Goal: Task Accomplishment & Management: Manage account settings

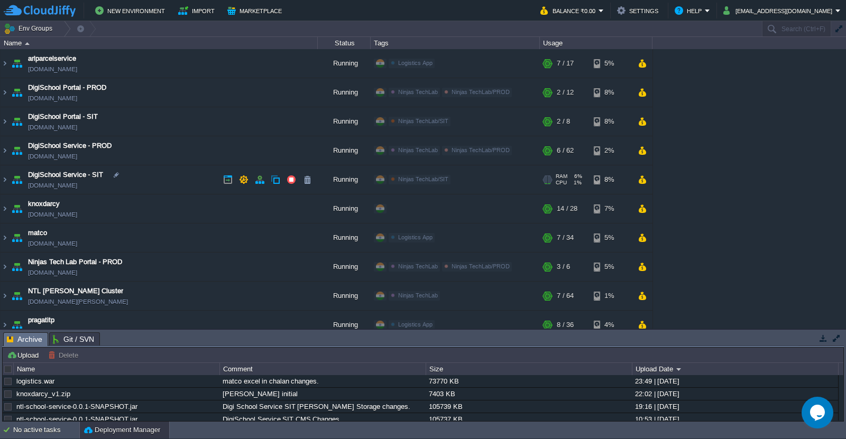
scroll to position [11, 0]
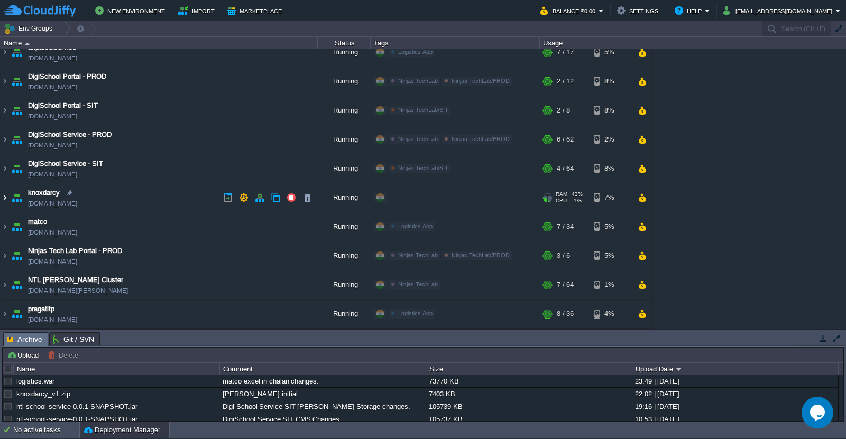
click at [5, 198] on img at bounding box center [5, 197] width 8 height 29
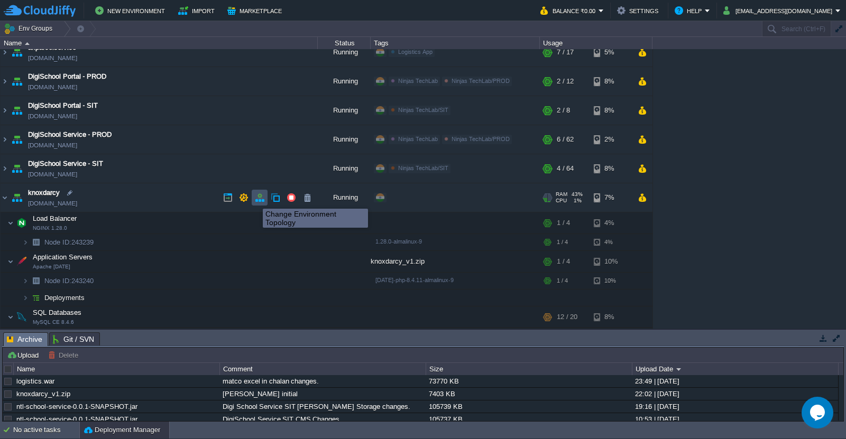
click at [255, 199] on button "button" at bounding box center [260, 198] width 10 height 10
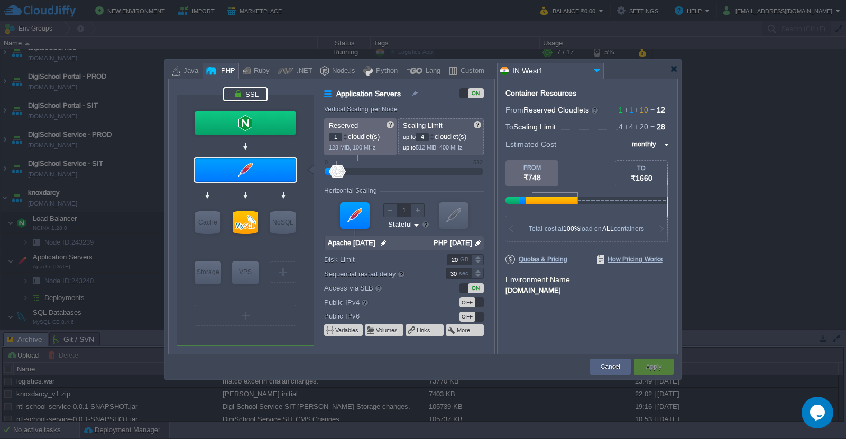
click at [252, 87] on div at bounding box center [245, 94] width 44 height 14
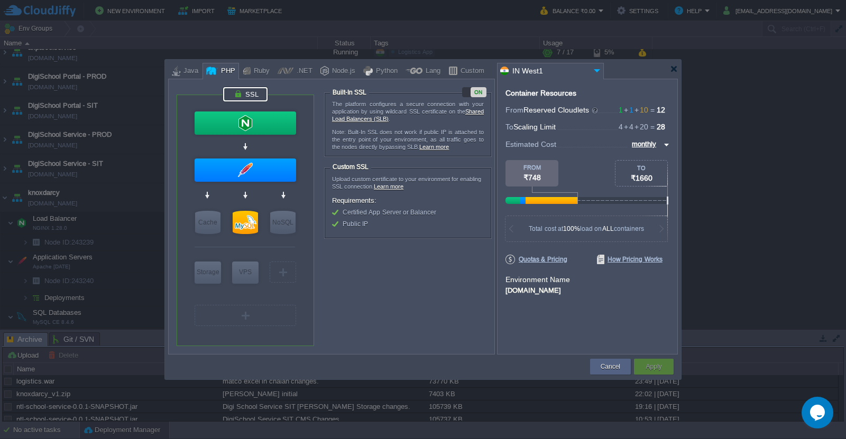
click at [477, 90] on div "ON" at bounding box center [478, 92] width 16 height 10
click at [663, 361] on div "Apply" at bounding box center [654, 367] width 24 height 16
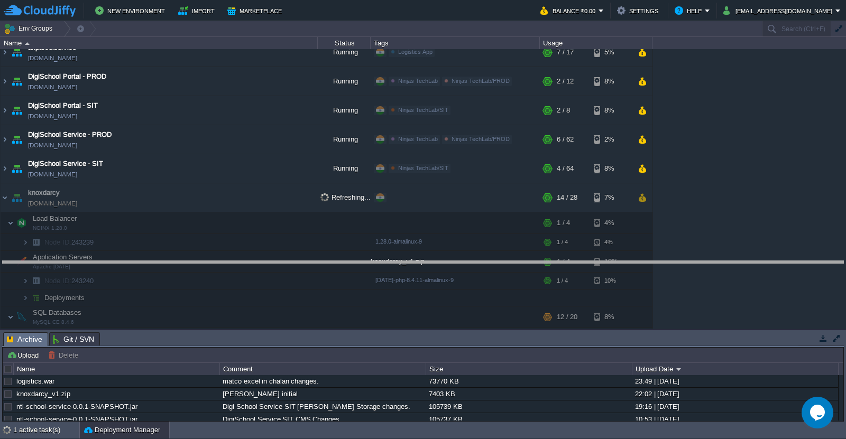
drag, startPoint x: 674, startPoint y: 347, endPoint x: 681, endPoint y: 274, distance: 73.2
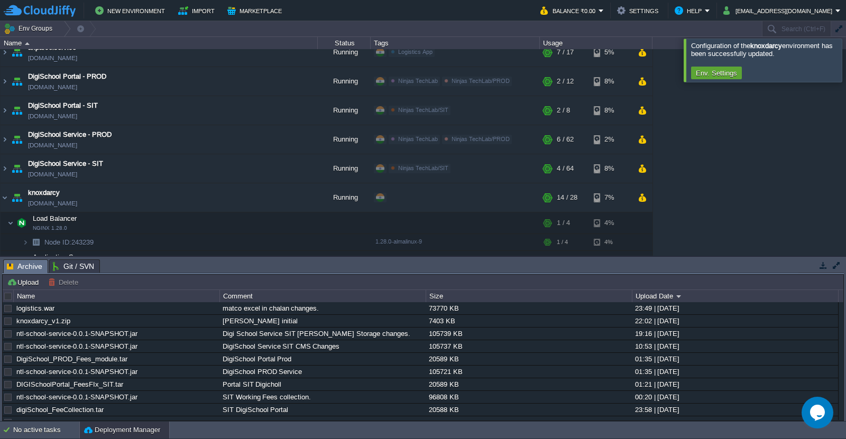
click at [845, 62] on div at bounding box center [858, 60] width 0 height 43
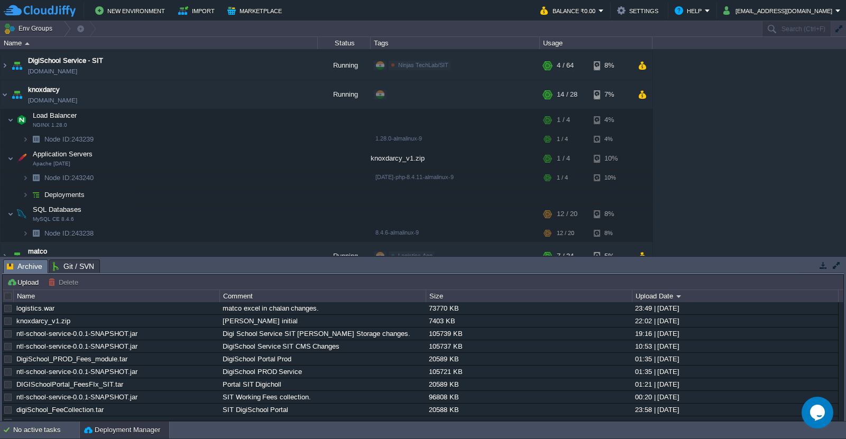
scroll to position [114, 0]
click at [256, 96] on button "button" at bounding box center [260, 95] width 10 height 10
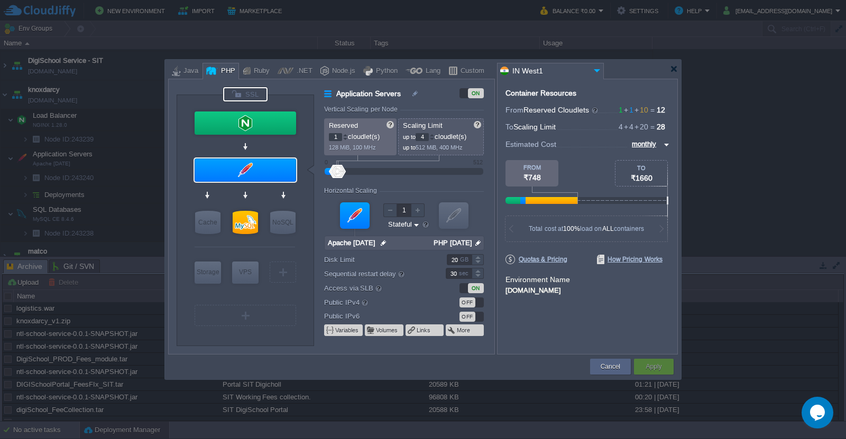
click at [254, 96] on div at bounding box center [245, 94] width 44 height 14
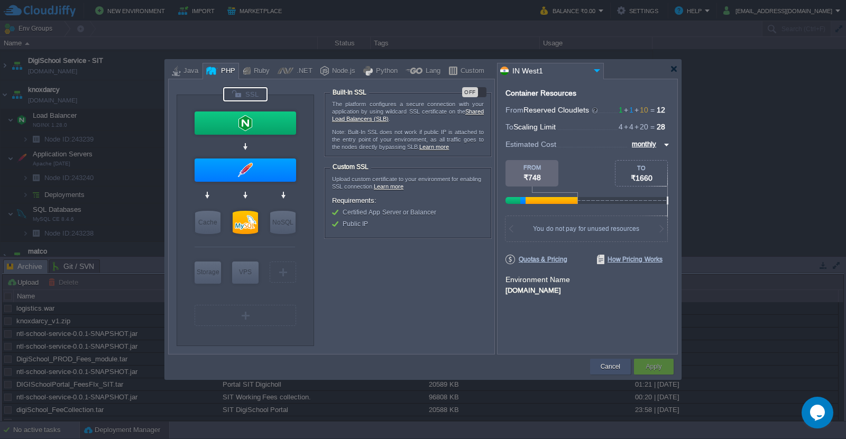
click at [620, 370] on div "Cancel" at bounding box center [610, 367] width 25 height 16
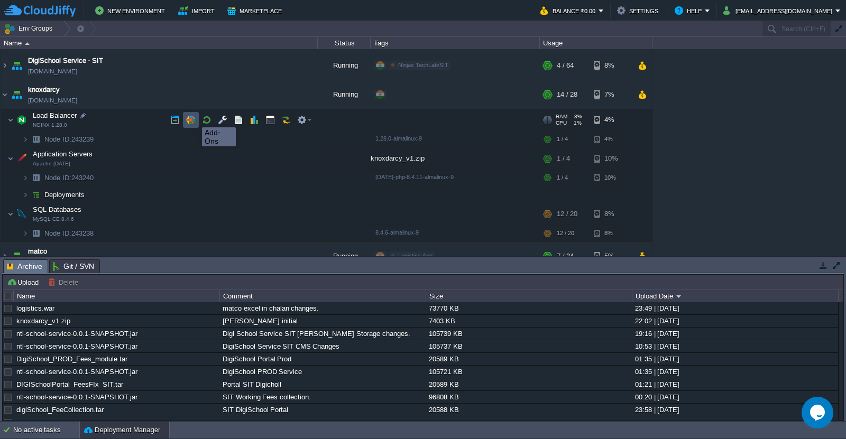
click at [194, 118] on button "button" at bounding box center [191, 120] width 10 height 10
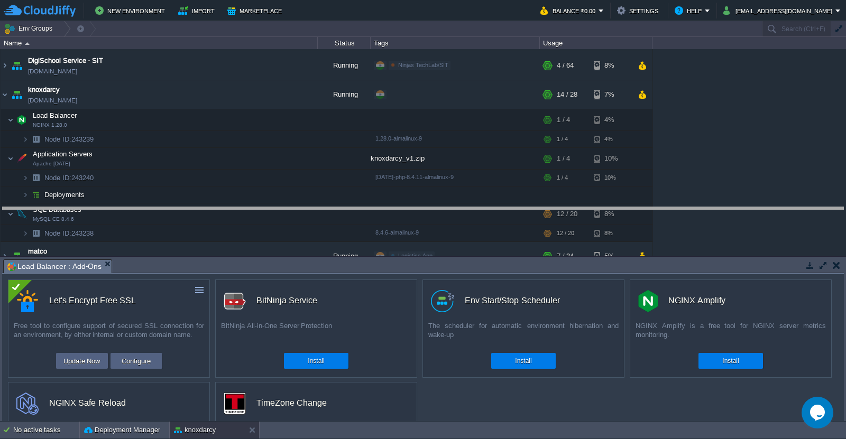
drag, startPoint x: 507, startPoint y: 267, endPoint x: 509, endPoint y: 212, distance: 54.5
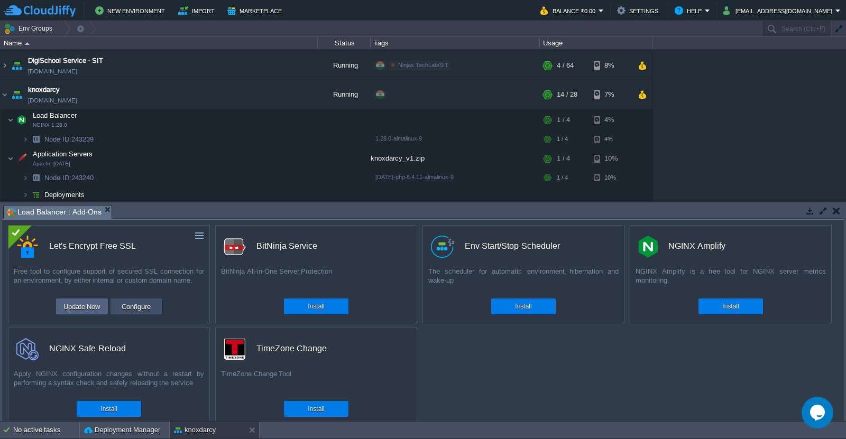
click at [142, 308] on button "Configure" at bounding box center [135, 306] width 35 height 13
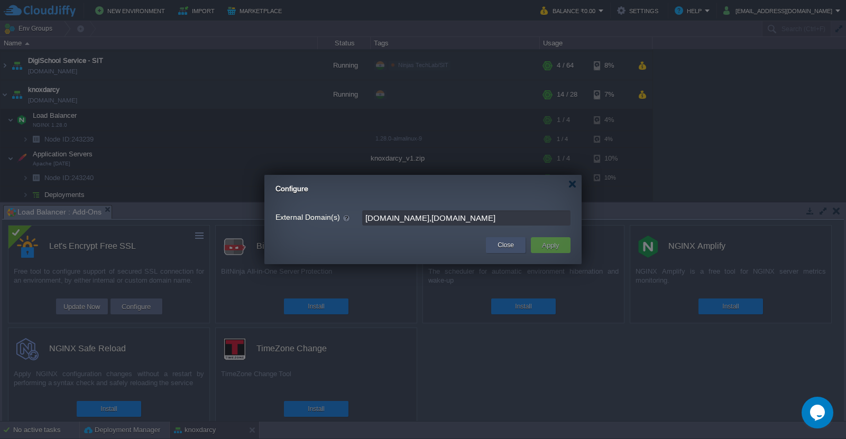
click at [505, 239] on div "Close" at bounding box center [506, 245] width 24 height 16
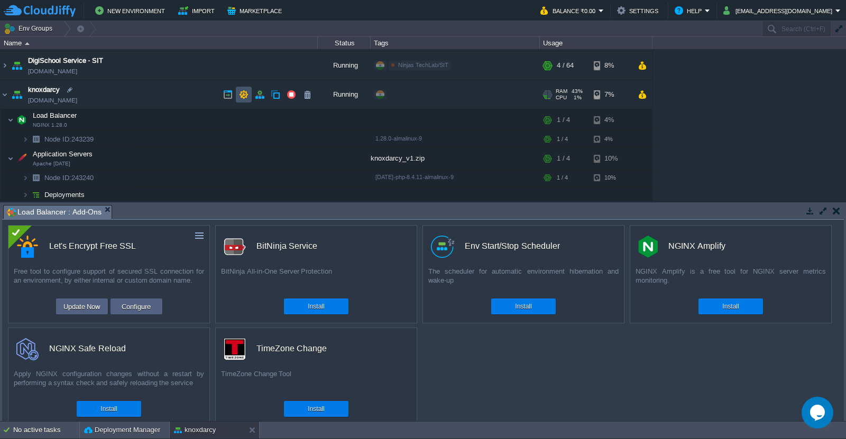
click at [239, 92] on button "button" at bounding box center [244, 95] width 10 height 10
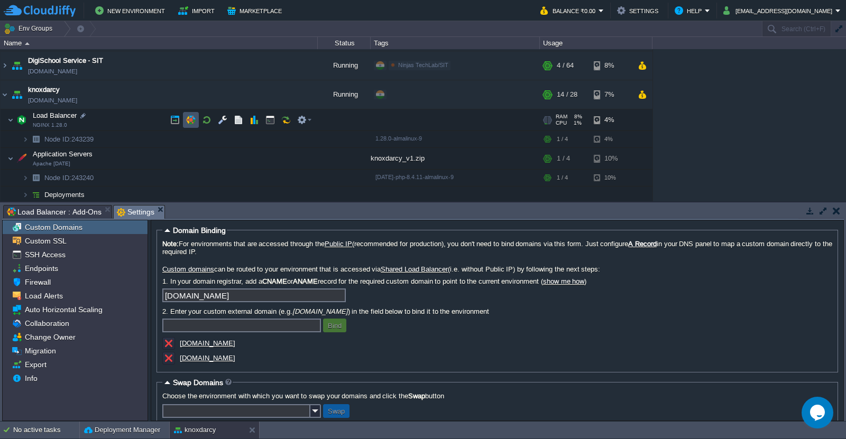
click at [192, 120] on button "button" at bounding box center [191, 120] width 10 height 10
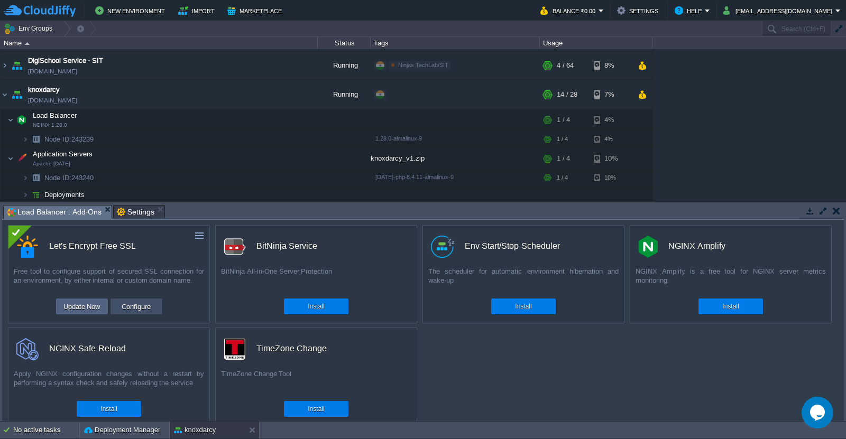
click at [134, 305] on button "Configure" at bounding box center [135, 306] width 35 height 13
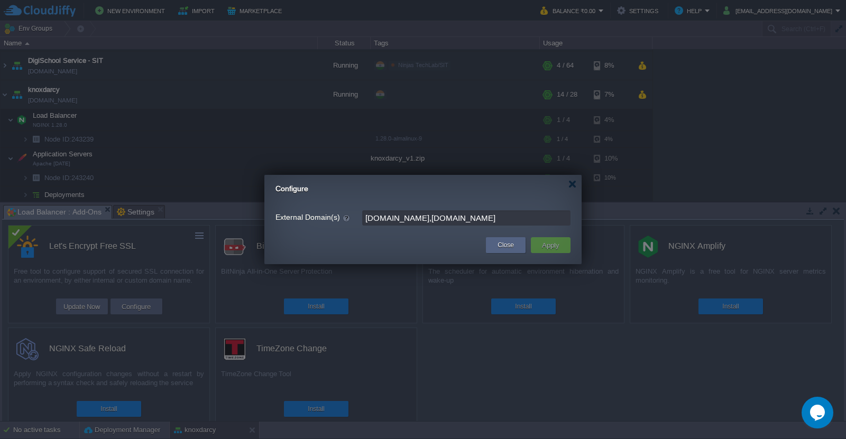
drag, startPoint x: 418, startPoint y: 217, endPoint x: 524, endPoint y: 218, distance: 106.2
click at [524, 218] on input "[DOMAIN_NAME],[DOMAIN_NAME]" at bounding box center [466, 217] width 208 height 15
type input "[DOMAIN_NAME]"
click at [552, 241] on button "Apply" at bounding box center [550, 245] width 24 height 13
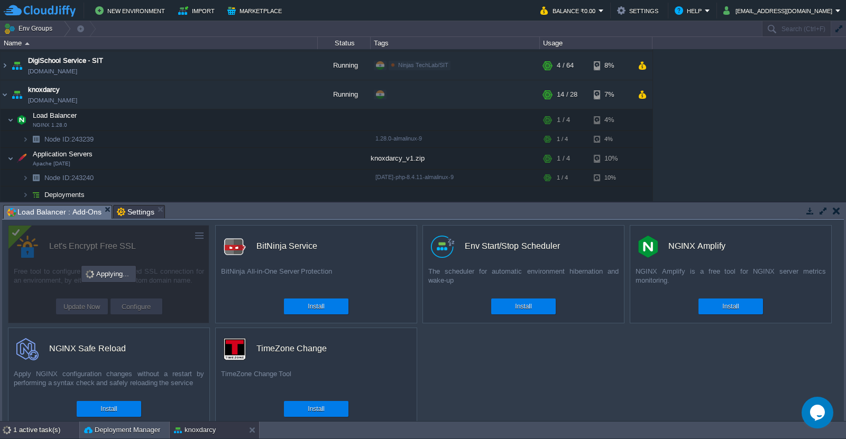
click at [49, 430] on div "1 active task(s)" at bounding box center [46, 430] width 66 height 17
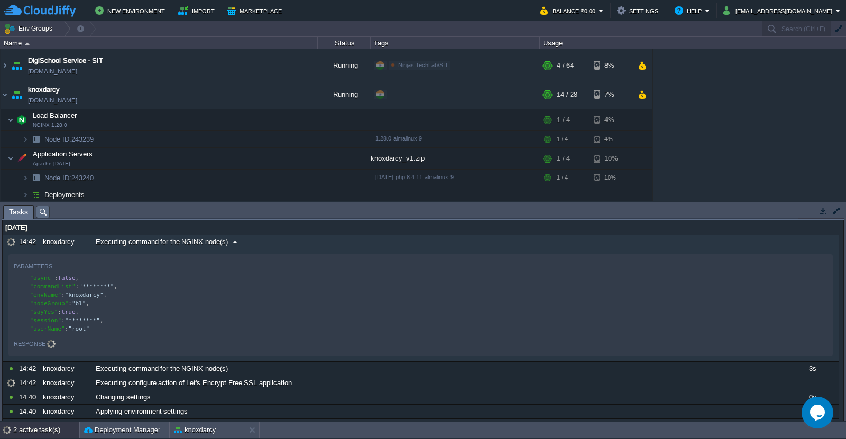
click at [142, 244] on span "Executing command for the NGINX node(s)" at bounding box center [162, 242] width 132 height 10
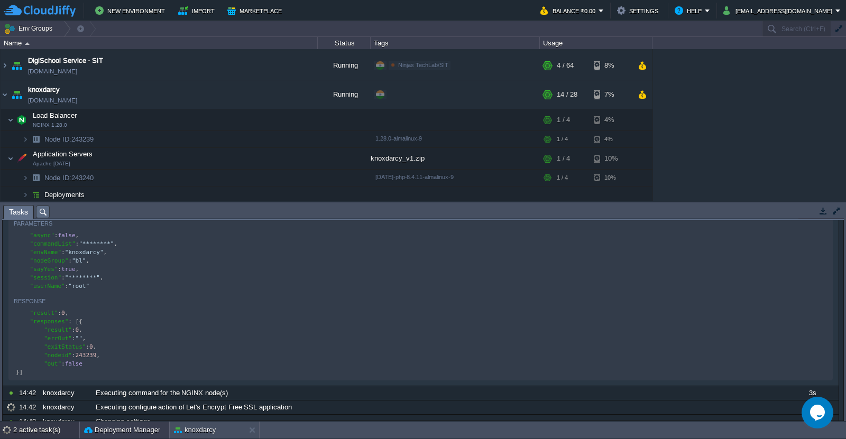
click at [126, 434] on button "Deployment Manager" at bounding box center [122, 430] width 76 height 11
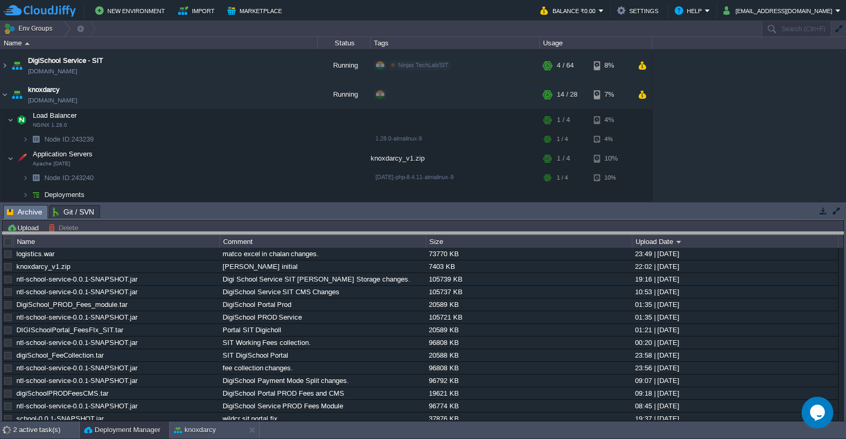
drag, startPoint x: 205, startPoint y: 211, endPoint x: 205, endPoint y: 241, distance: 30.6
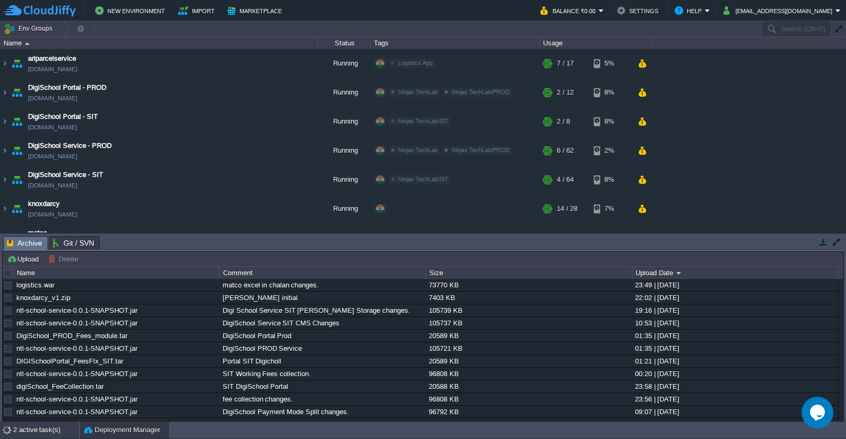
click at [54, 428] on div "2 active task(s)" at bounding box center [46, 430] width 66 height 17
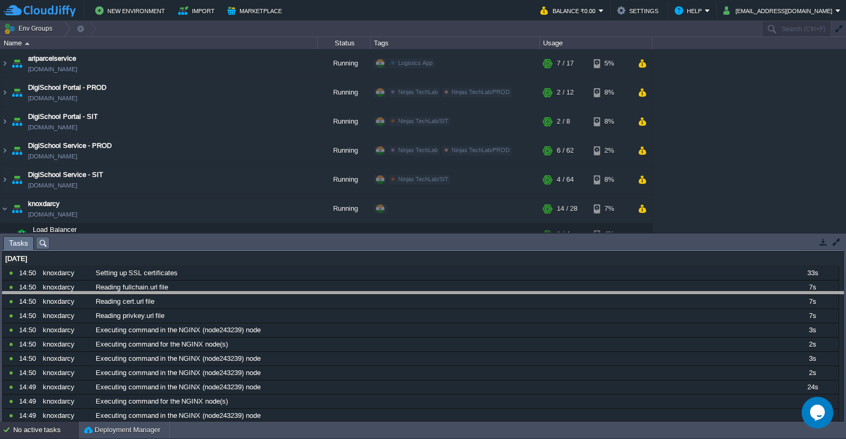
drag, startPoint x: 348, startPoint y: 248, endPoint x: 348, endPoint y: 364, distance: 115.7
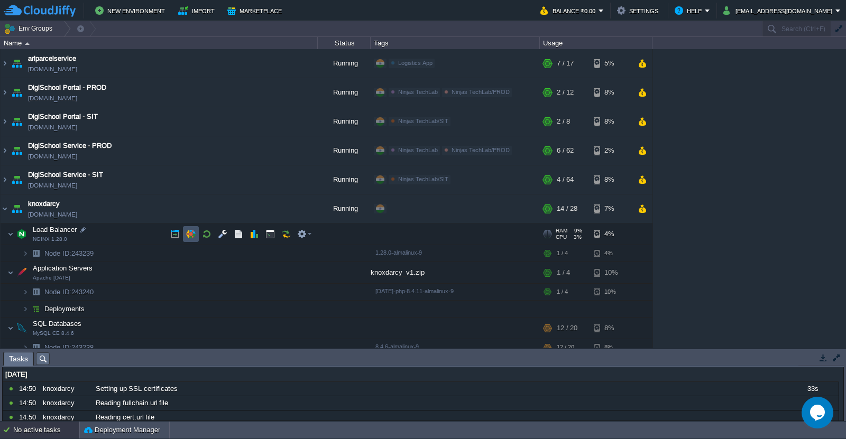
click at [192, 234] on button "button" at bounding box center [191, 234] width 10 height 10
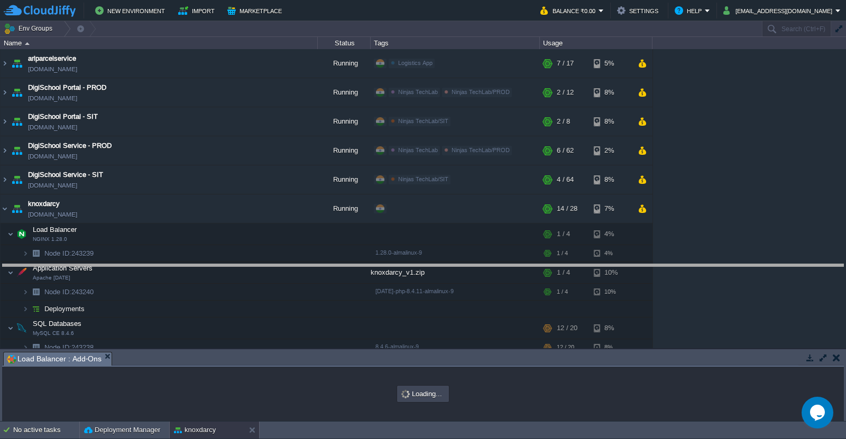
drag, startPoint x: 507, startPoint y: 361, endPoint x: 498, endPoint y: 229, distance: 132.9
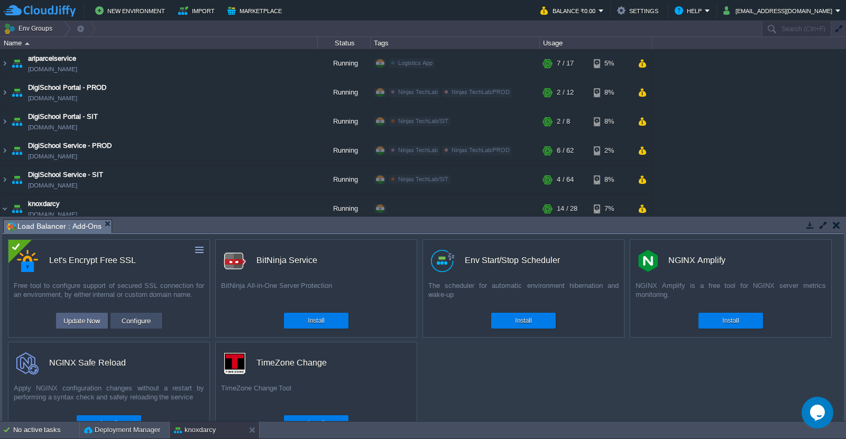
click at [145, 325] on button "Configure" at bounding box center [135, 320] width 35 height 13
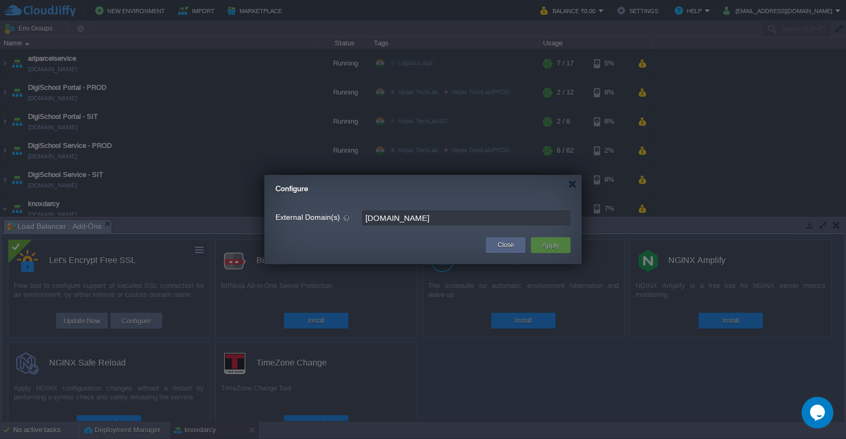
click at [424, 215] on input "[DOMAIN_NAME]" at bounding box center [466, 217] width 208 height 15
click at [428, 219] on input "[DOMAIN_NAME]" at bounding box center [466, 217] width 208 height 15
paste input "[DOMAIN_NAME]"
type input "[DOMAIN_NAME],[DOMAIN_NAME]"
click at [562, 248] on td "Apply" at bounding box center [551, 245] width 40 height 16
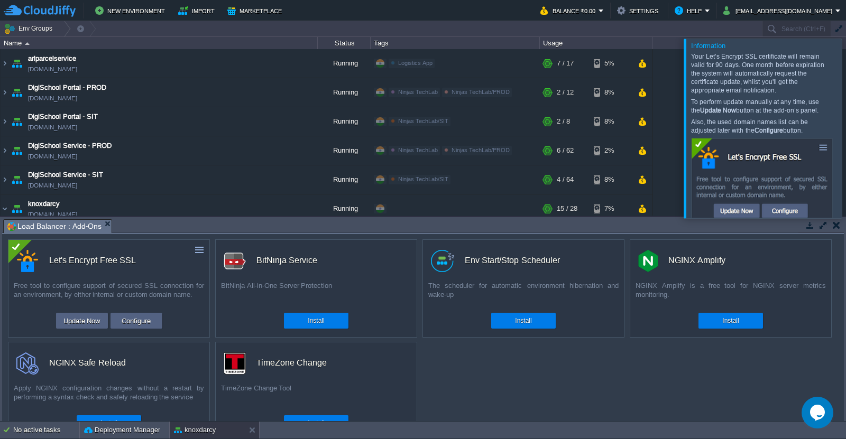
click at [845, 125] on div at bounding box center [858, 128] width 0 height 179
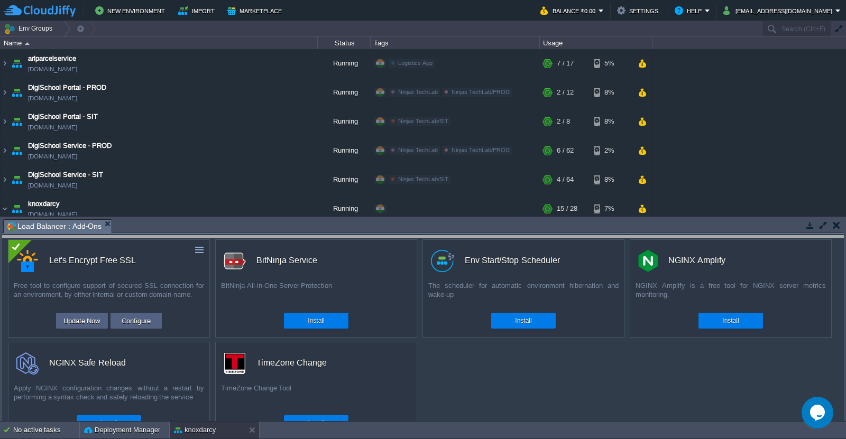
drag, startPoint x: 467, startPoint y: 227, endPoint x: 467, endPoint y: 243, distance: 15.3
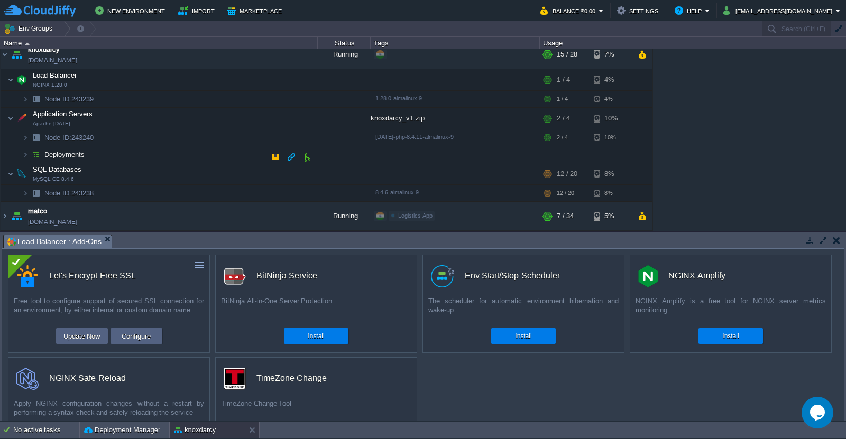
scroll to position [152, 0]
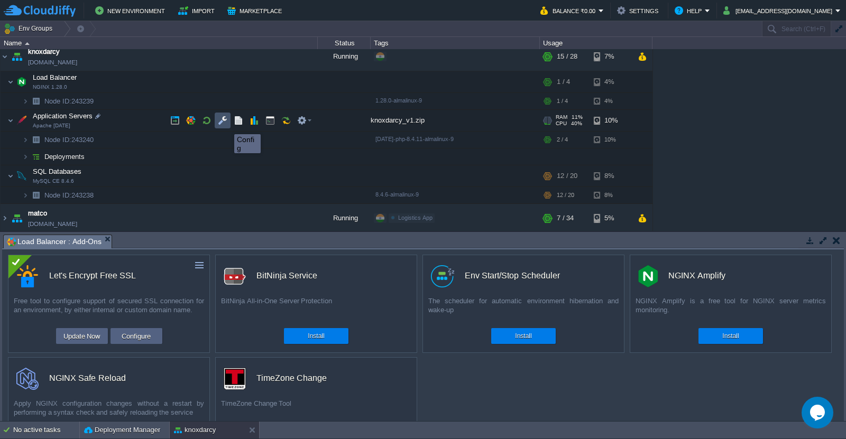
click at [224, 125] on button "button" at bounding box center [223, 121] width 10 height 10
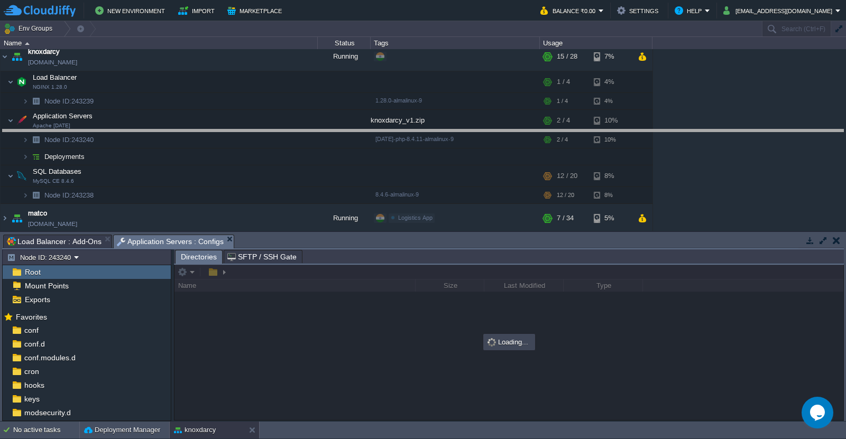
drag, startPoint x: 418, startPoint y: 242, endPoint x: 413, endPoint y: 113, distance: 129.0
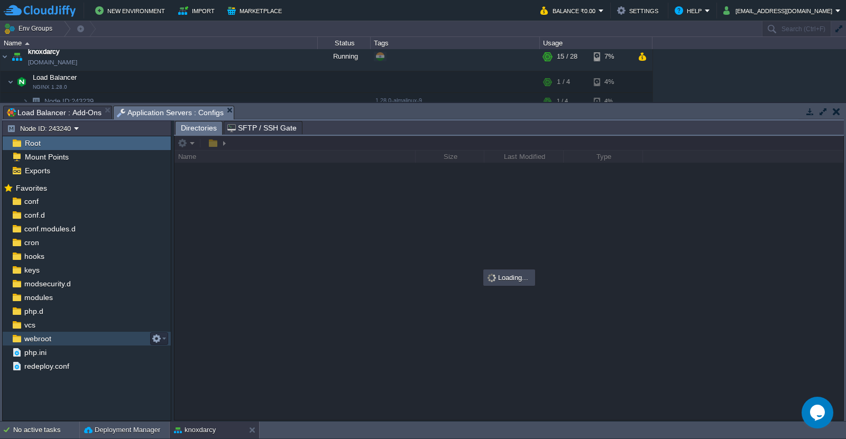
click at [61, 338] on div "webroot" at bounding box center [87, 339] width 168 height 14
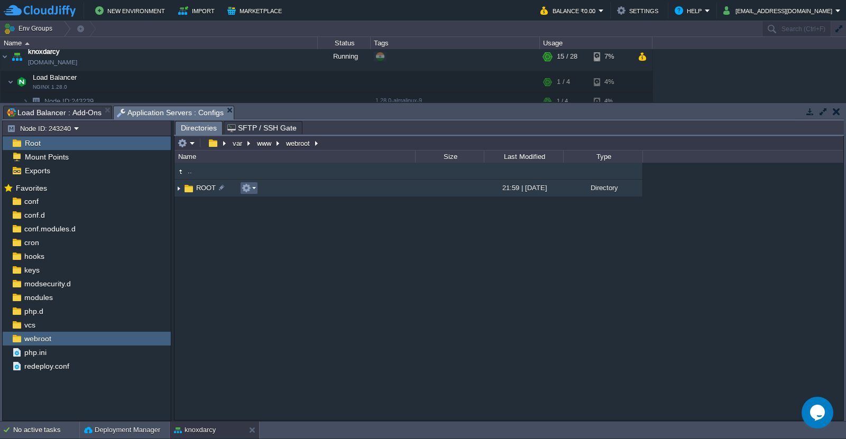
click at [257, 191] on td at bounding box center [249, 188] width 18 height 13
click at [178, 189] on img at bounding box center [178, 188] width 8 height 16
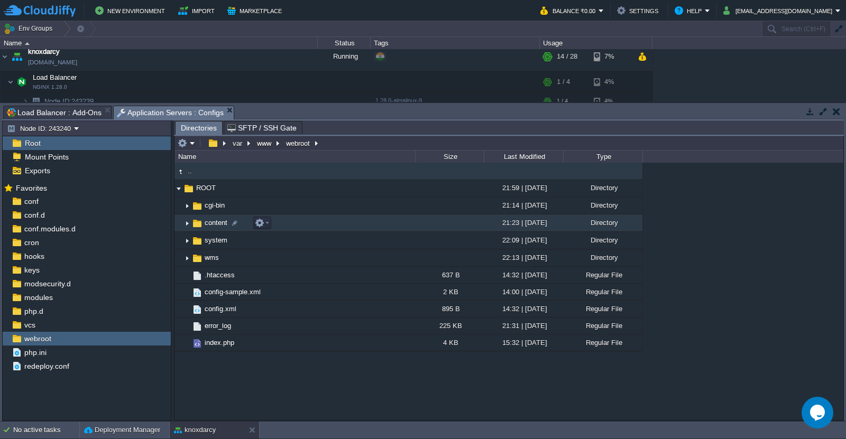
click at [186, 224] on img at bounding box center [187, 223] width 8 height 16
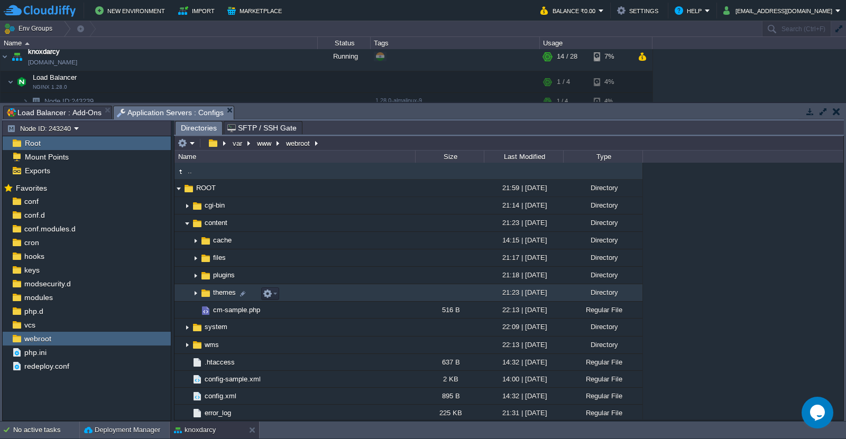
click at [195, 295] on img at bounding box center [195, 293] width 8 height 16
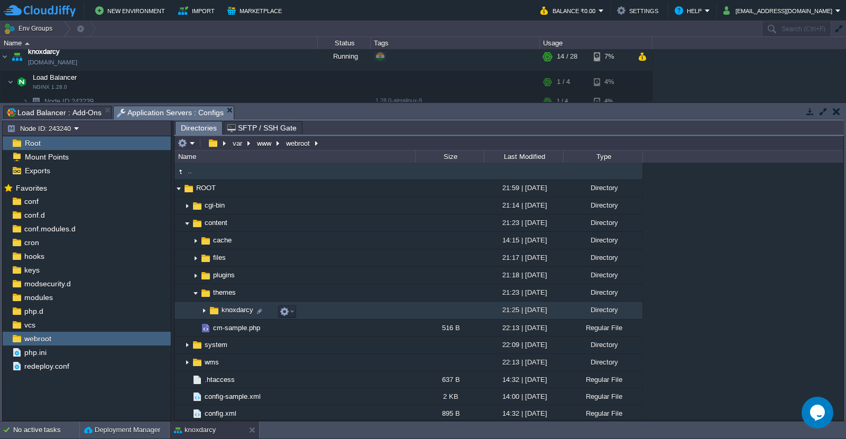
click at [203, 314] on img at bounding box center [204, 311] width 8 height 16
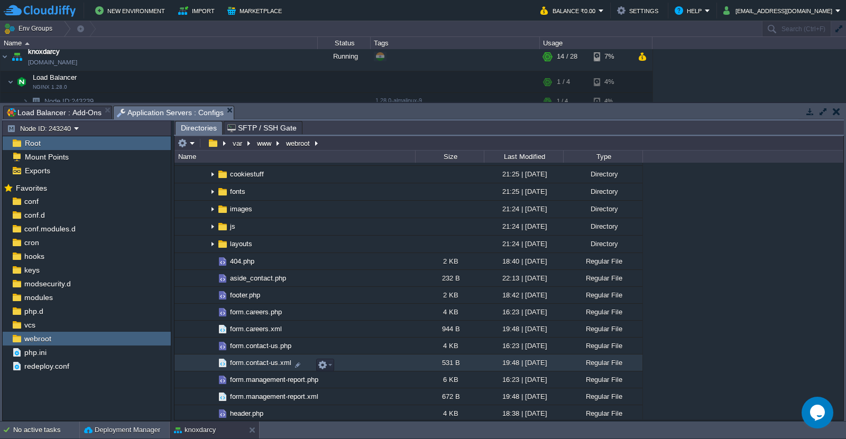
scroll to position [154, 0]
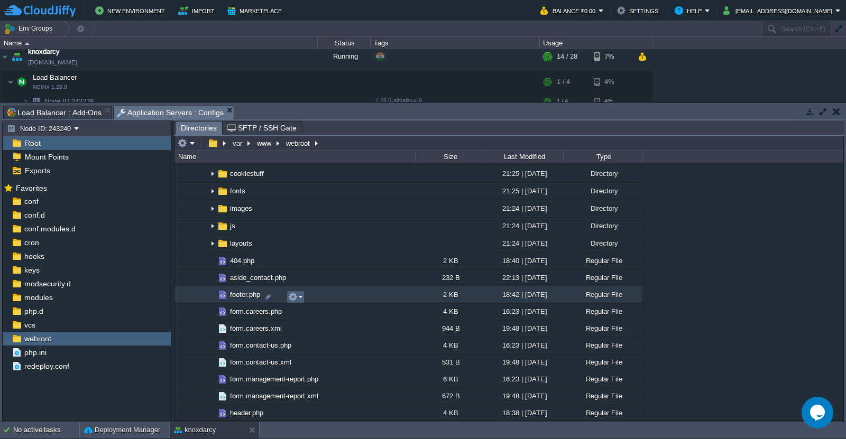
click at [300, 298] on em at bounding box center [295, 297] width 14 height 10
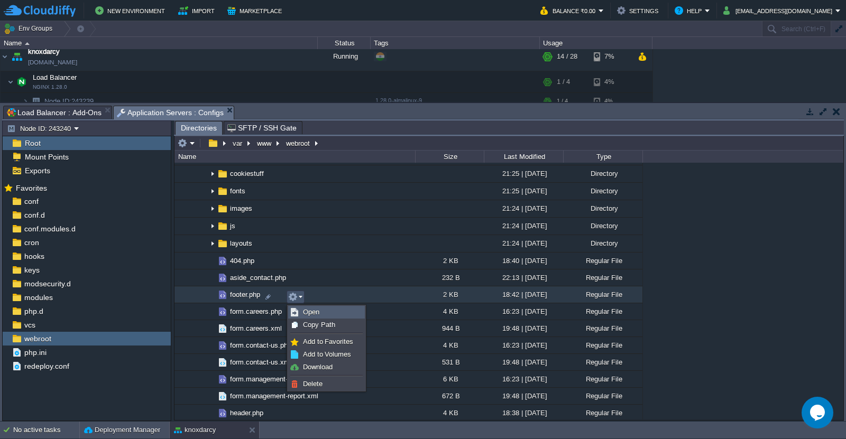
click at [333, 313] on link "Open" at bounding box center [327, 312] width 76 height 12
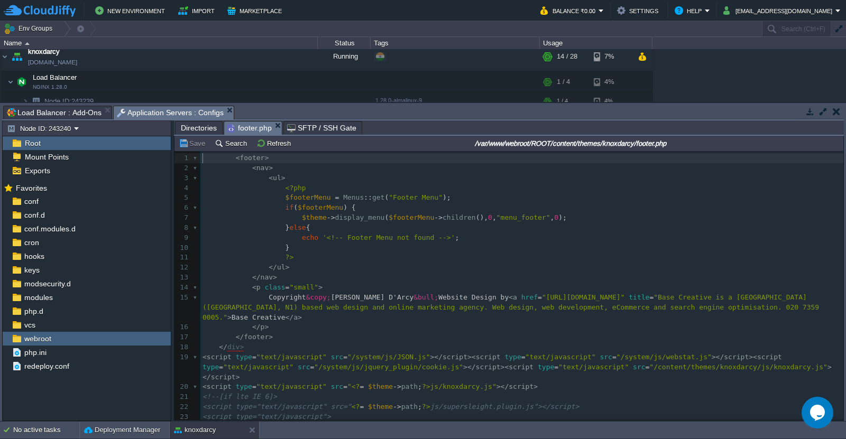
scroll to position [3, 0]
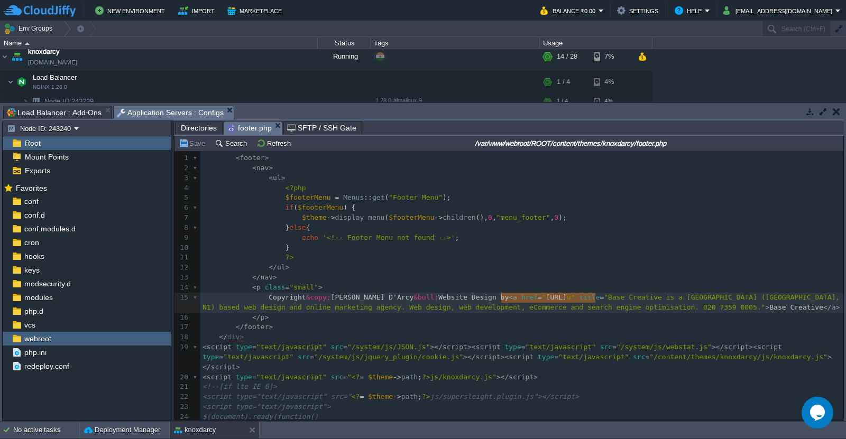
type textarea "[URL][DOMAIN_NAME]"
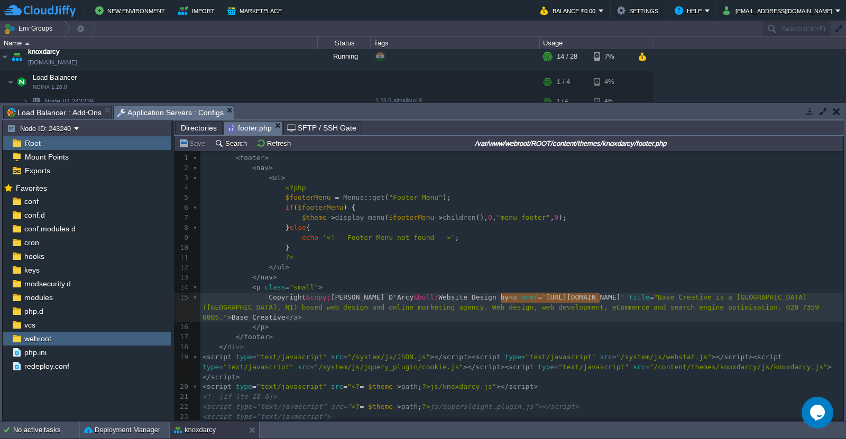
drag, startPoint x: 500, startPoint y: 297, endPoint x: 597, endPoint y: 295, distance: 96.7
type textarea "Maintained"
type textarea "Base Creative"
drag, startPoint x: 682, startPoint y: 308, endPoint x: 730, endPoint y: 304, distance: 48.2
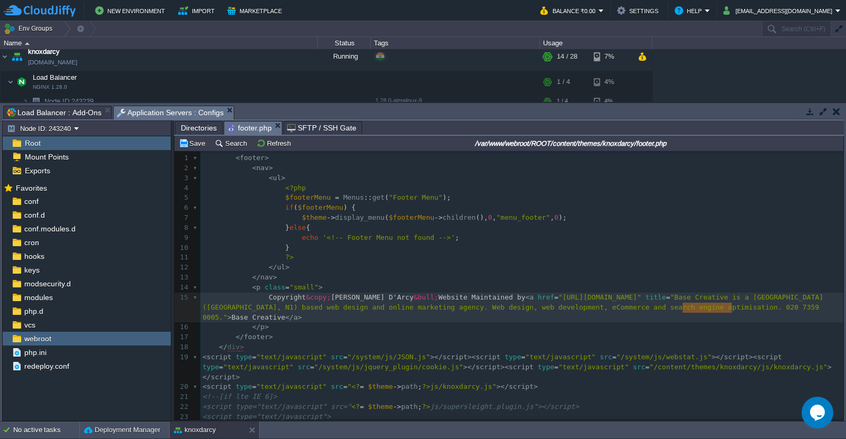
paste textarea
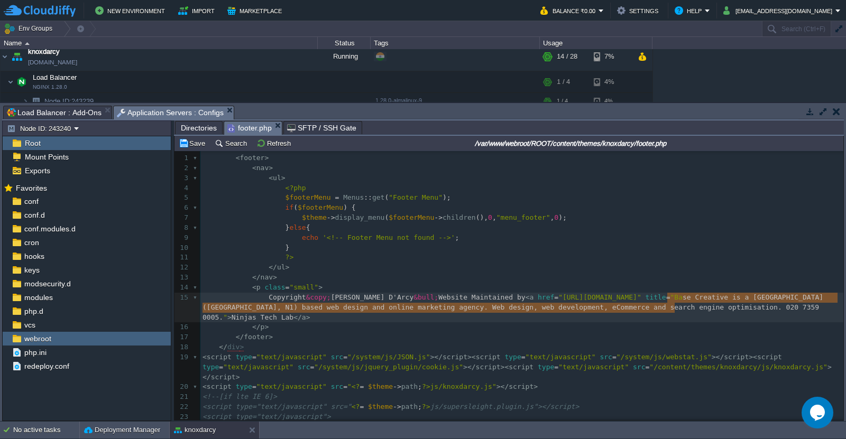
type textarea "Base Creative is a [GEOGRAPHIC_DATA] ([GEOGRAPHIC_DATA], N1) based web design a…"
drag, startPoint x: 673, startPoint y: 310, endPoint x: 659, endPoint y: 300, distance: 17.0
paste textarea
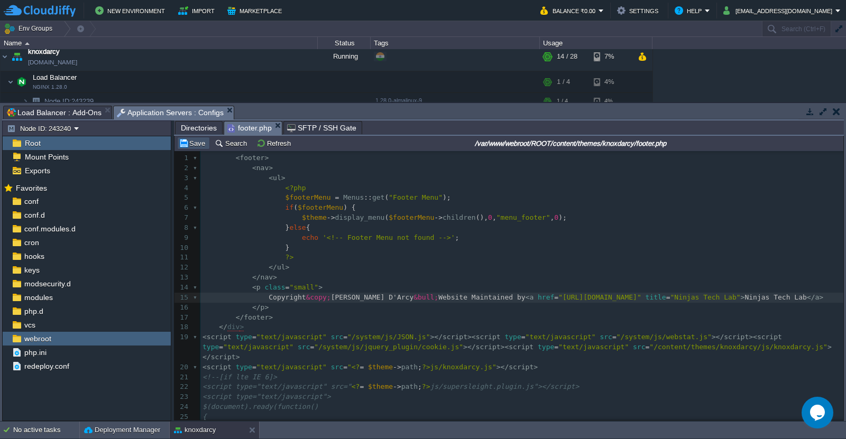
click at [192, 144] on button "Save" at bounding box center [194, 143] width 30 height 10
